Goal: Register for event/course

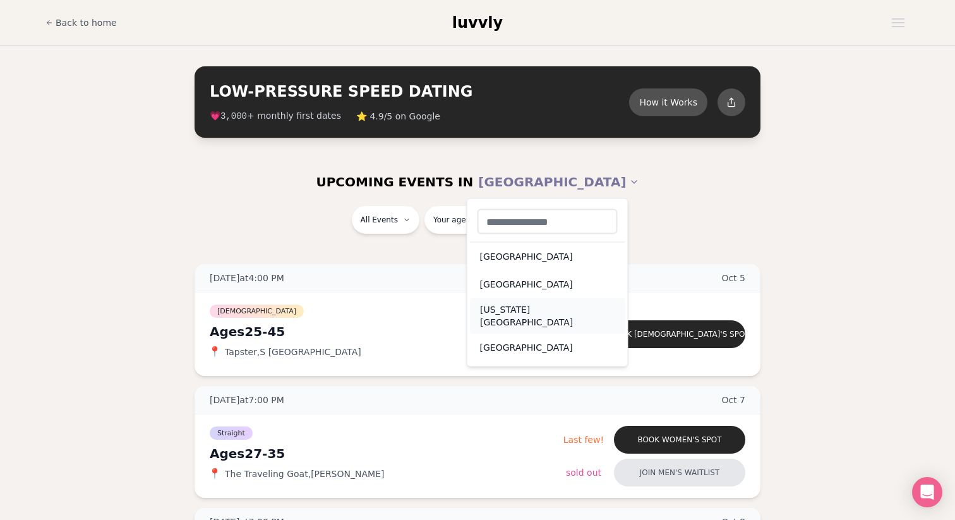
click at [521, 314] on div "[US_STATE][GEOGRAPHIC_DATA]" at bounding box center [547, 315] width 155 height 35
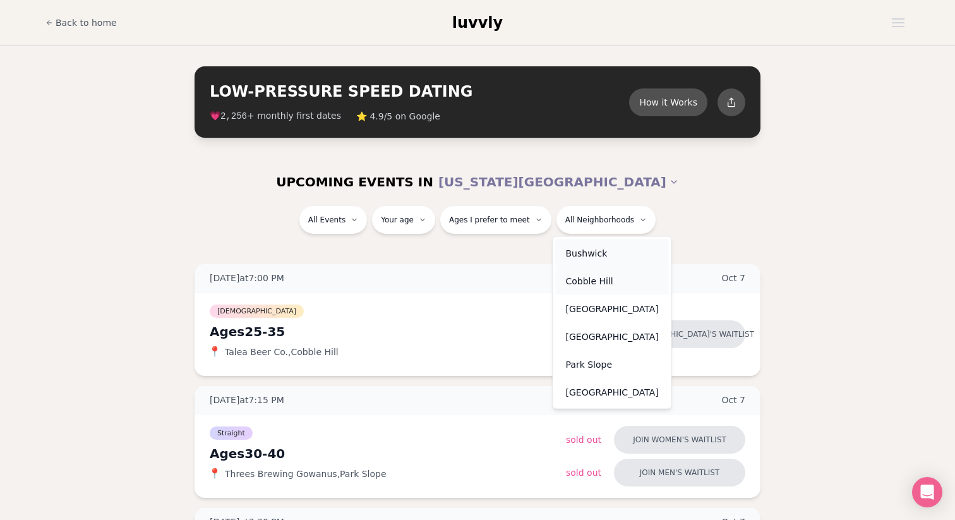
click at [590, 267] on div "Cobble Hill" at bounding box center [612, 281] width 113 height 28
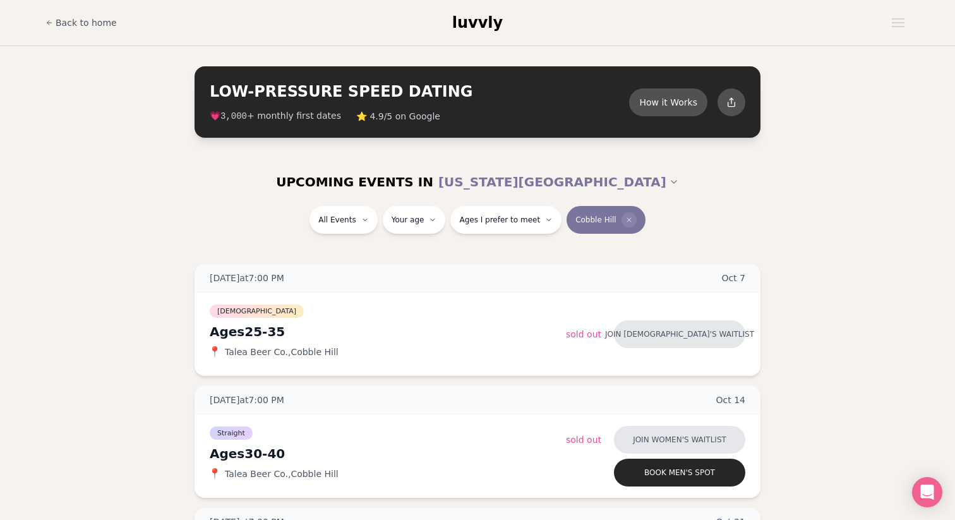
click at [625, 220] on icon "Clear borough filter" at bounding box center [629, 220] width 8 height 8
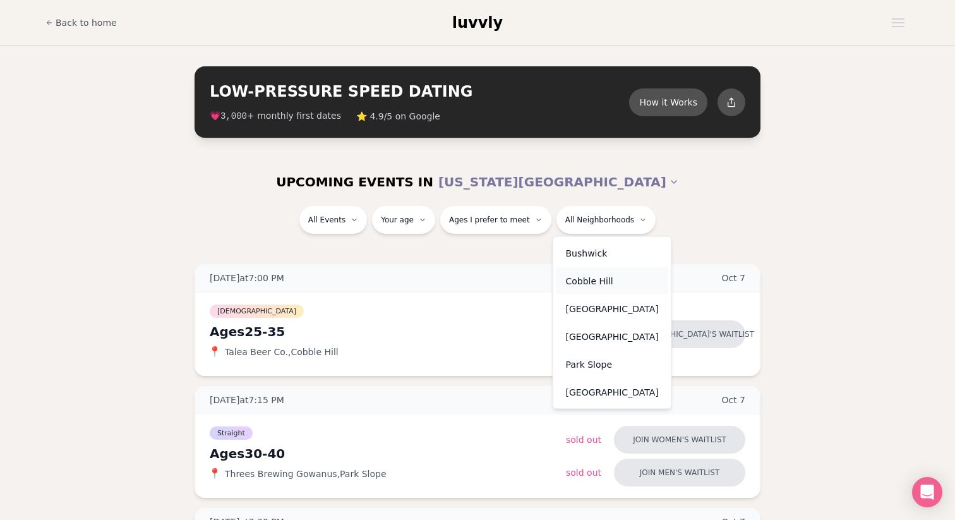
click at [585, 273] on div "Cobble Hill" at bounding box center [612, 281] width 113 height 28
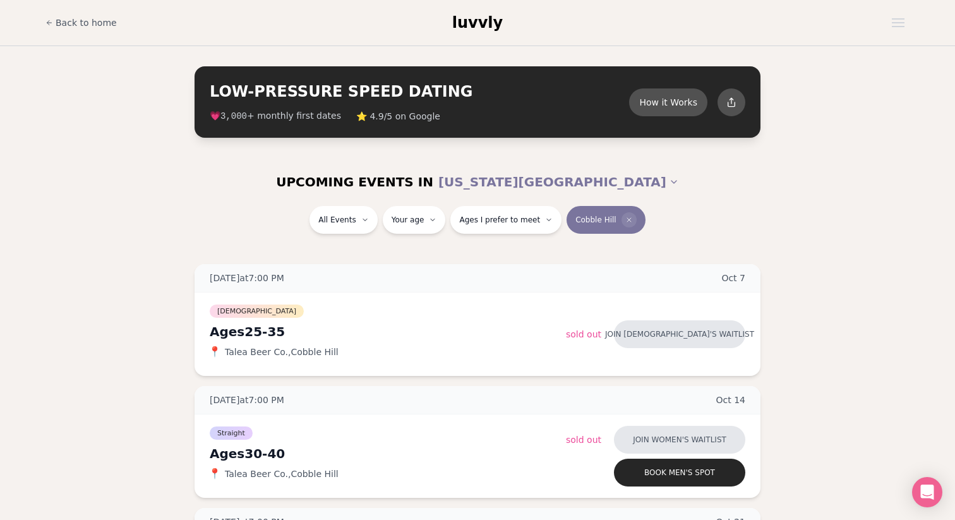
click at [628, 223] on icon "Clear borough filter" at bounding box center [629, 220] width 8 height 8
